Goal: Task Accomplishment & Management: Manage account settings

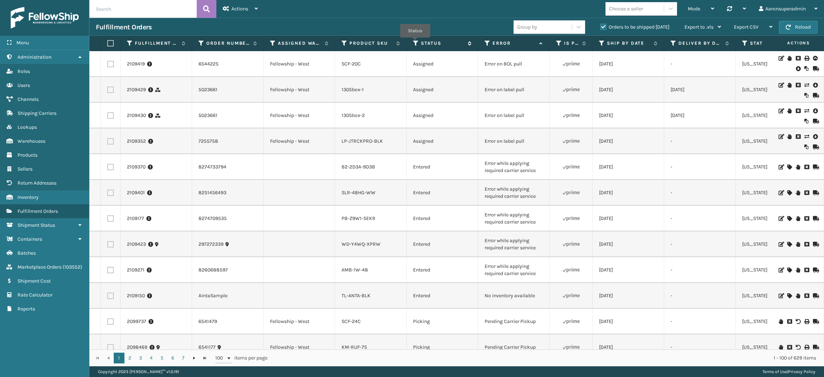
click at [415, 43] on icon at bounding box center [416, 43] width 6 height 6
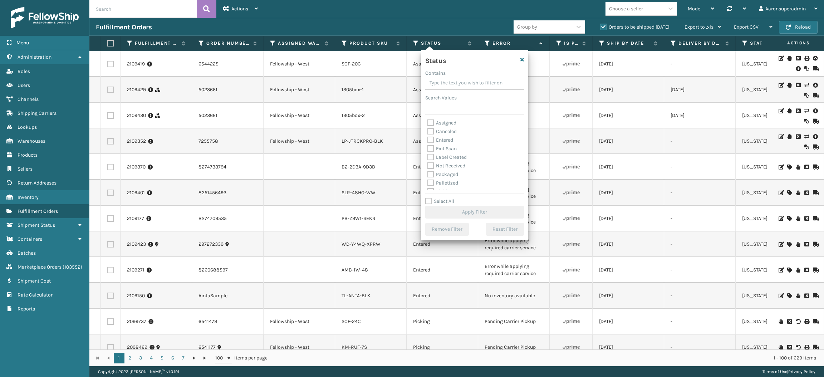
click at [444, 172] on label "Packaged" at bounding box center [442, 174] width 31 height 6
click at [428, 172] on input "Packaged" at bounding box center [427, 172] width 0 height 5
checkbox input "true"
click at [444, 182] on label "Palletized" at bounding box center [442, 183] width 31 height 6
click at [428, 182] on input "Palletized" at bounding box center [427, 181] width 0 height 5
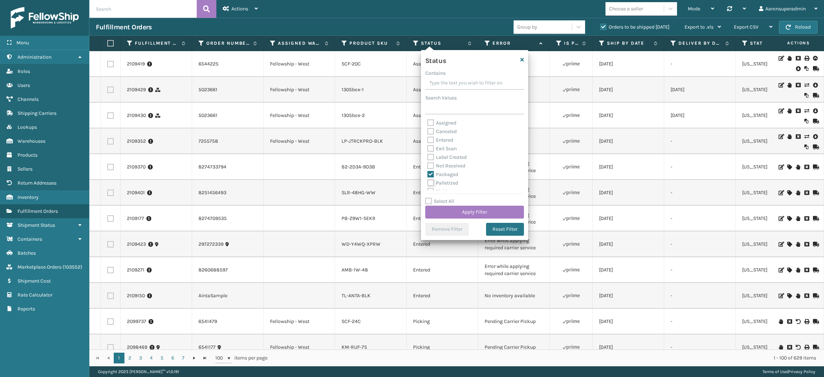
checkbox input "true"
click at [442, 158] on label "Label Created" at bounding box center [446, 157] width 39 height 6
click at [428, 158] on input "Label Created" at bounding box center [427, 155] width 0 height 5
checkbox input "true"
click at [441, 208] on button "Apply Filter" at bounding box center [474, 212] width 99 height 13
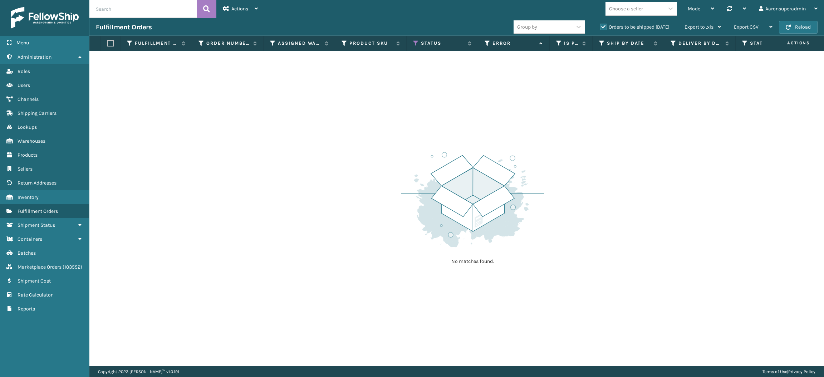
click at [606, 31] on div "Orders to be shipped [DATE]" at bounding box center [635, 27] width 84 height 9
click at [606, 27] on label "Orders to be shipped [DATE]" at bounding box center [634, 27] width 69 height 6
click at [600, 27] on input "Orders to be shipped [DATE]" at bounding box center [600, 25] width 0 height 5
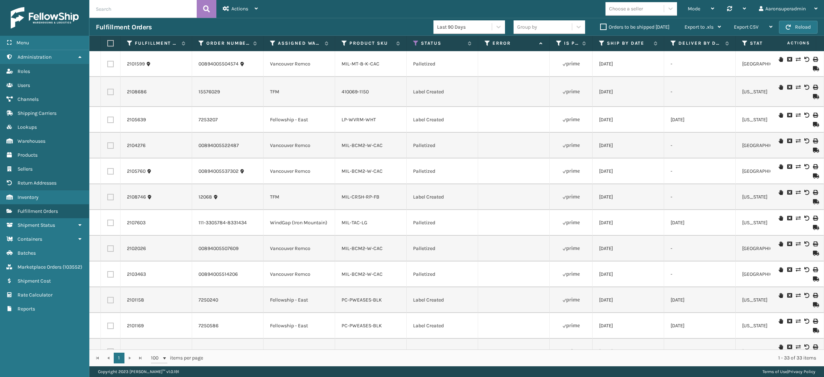
click at [110, 44] on label at bounding box center [109, 43] width 4 height 6
click at [108, 44] on input "checkbox" at bounding box center [107, 43] width 0 height 5
checkbox input "true"
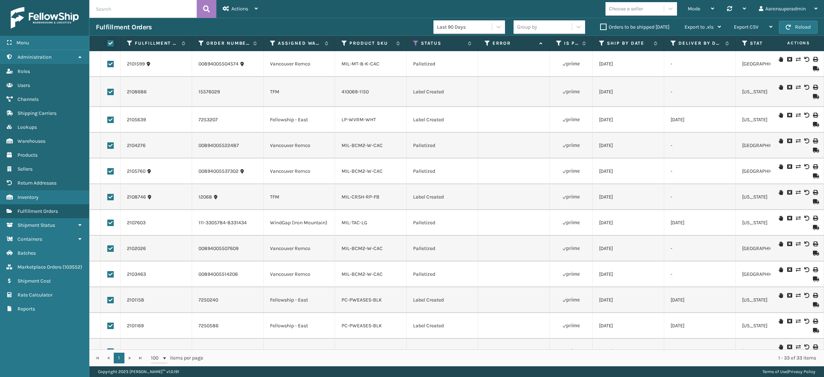
checkbox input "true"
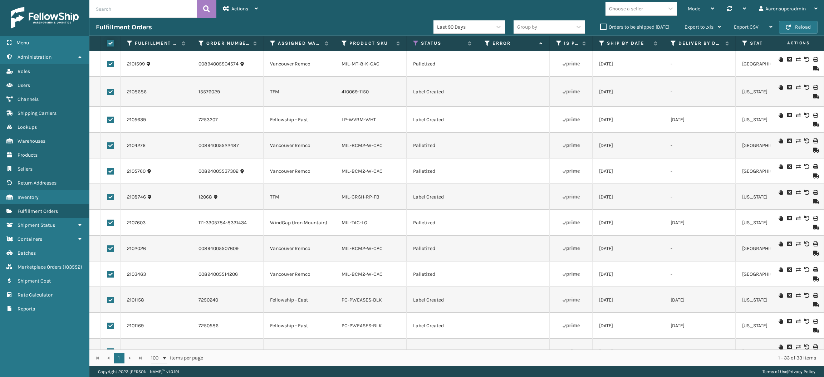
checkbox input "true"
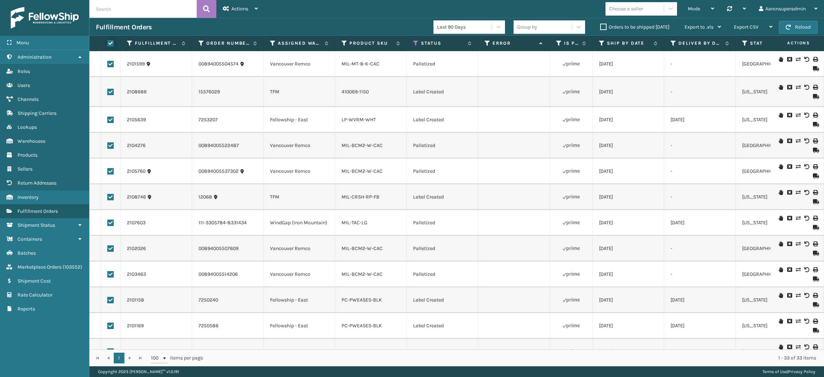
checkbox input "true"
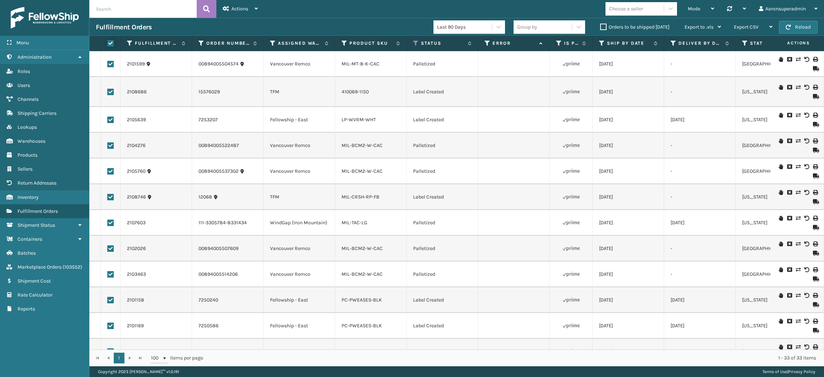
checkbox input "true"
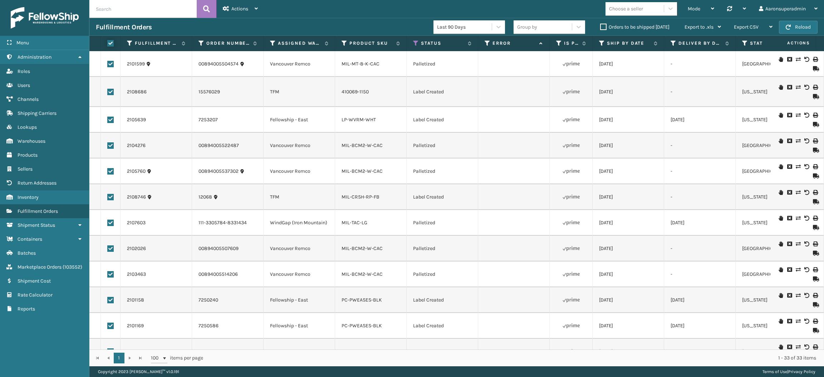
checkbox input "true"
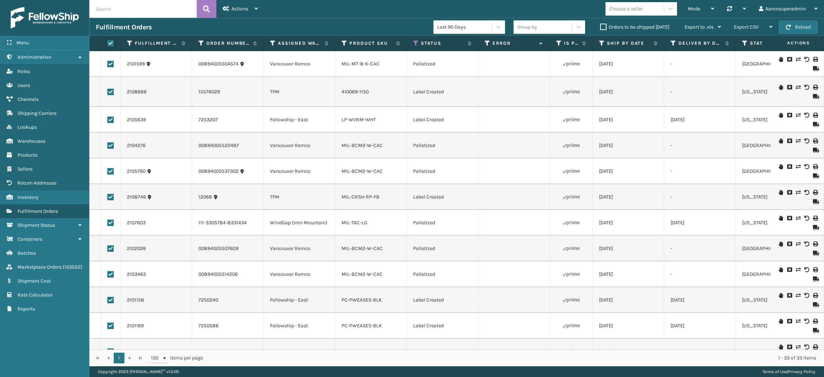
checkbox input "true"
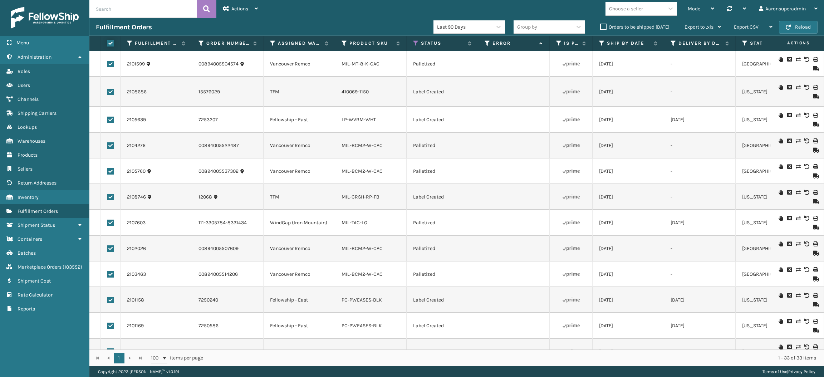
checkbox input "true"
click at [555, 26] on span "Bulk Actions" at bounding box center [559, 27] width 28 height 6
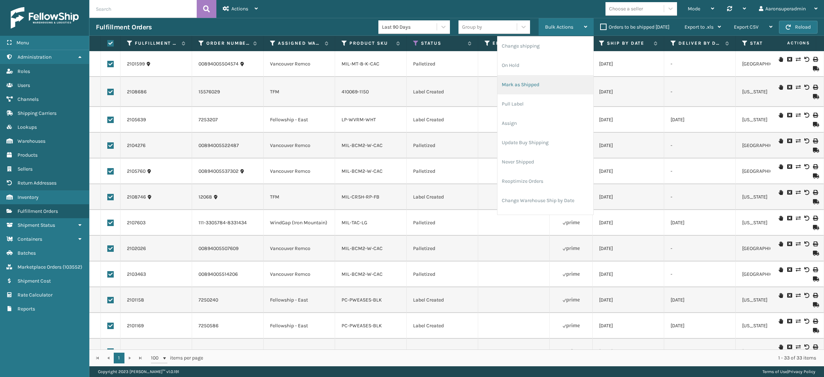
click at [520, 89] on li "Mark as Shipped" at bounding box center [545, 84] width 96 height 19
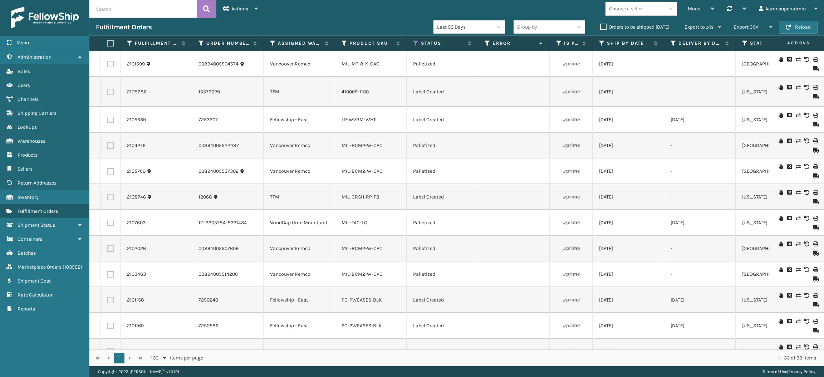
checkbox input "false"
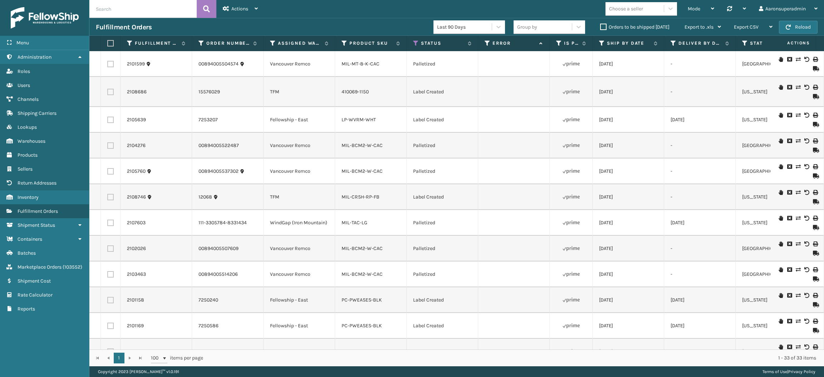
checkbox input "false"
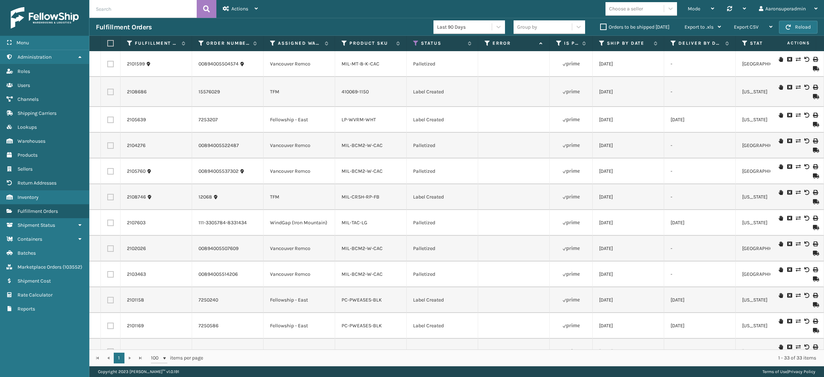
checkbox input "false"
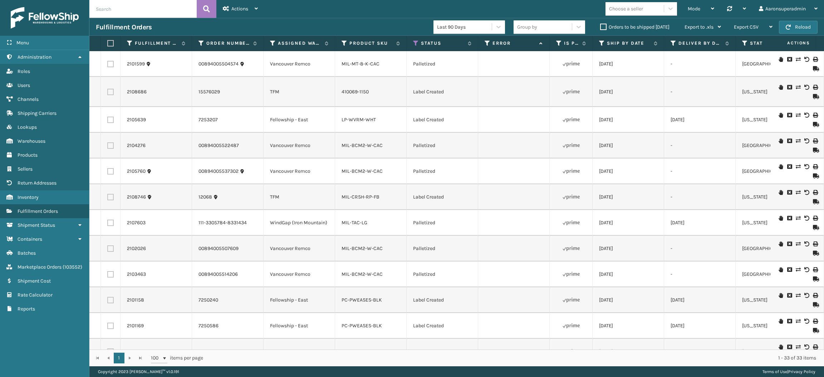
checkbox input "false"
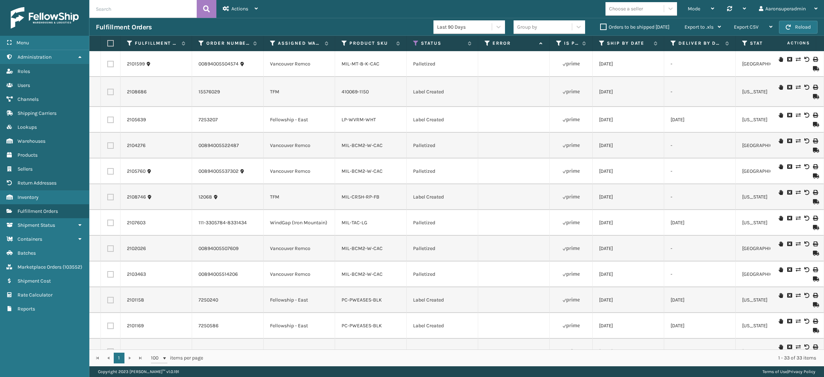
checkbox input "false"
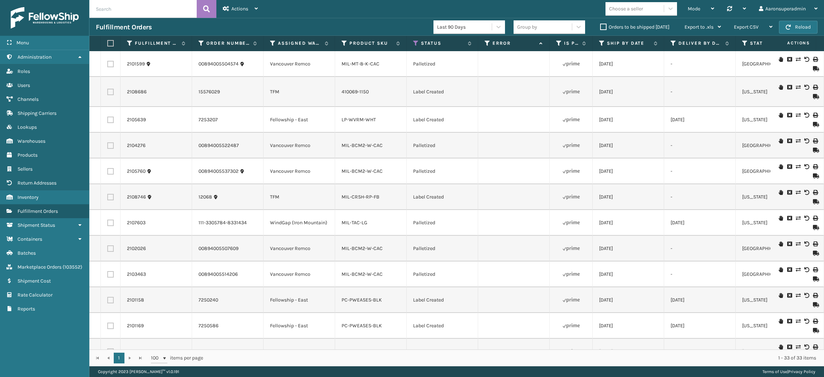
checkbox input "false"
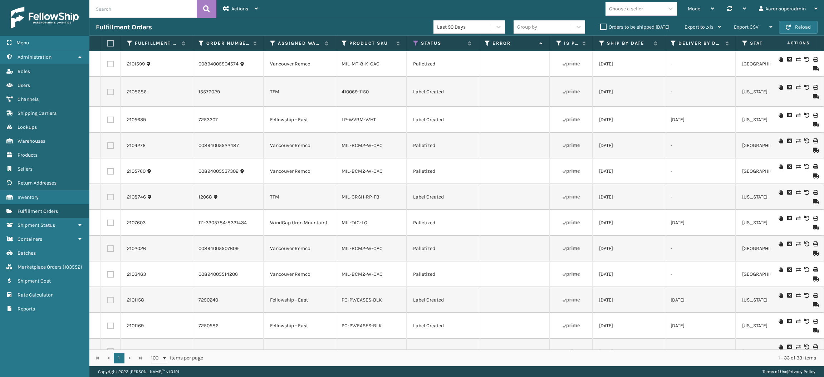
checkbox input "false"
